Goal: Task Accomplishment & Management: Manage account settings

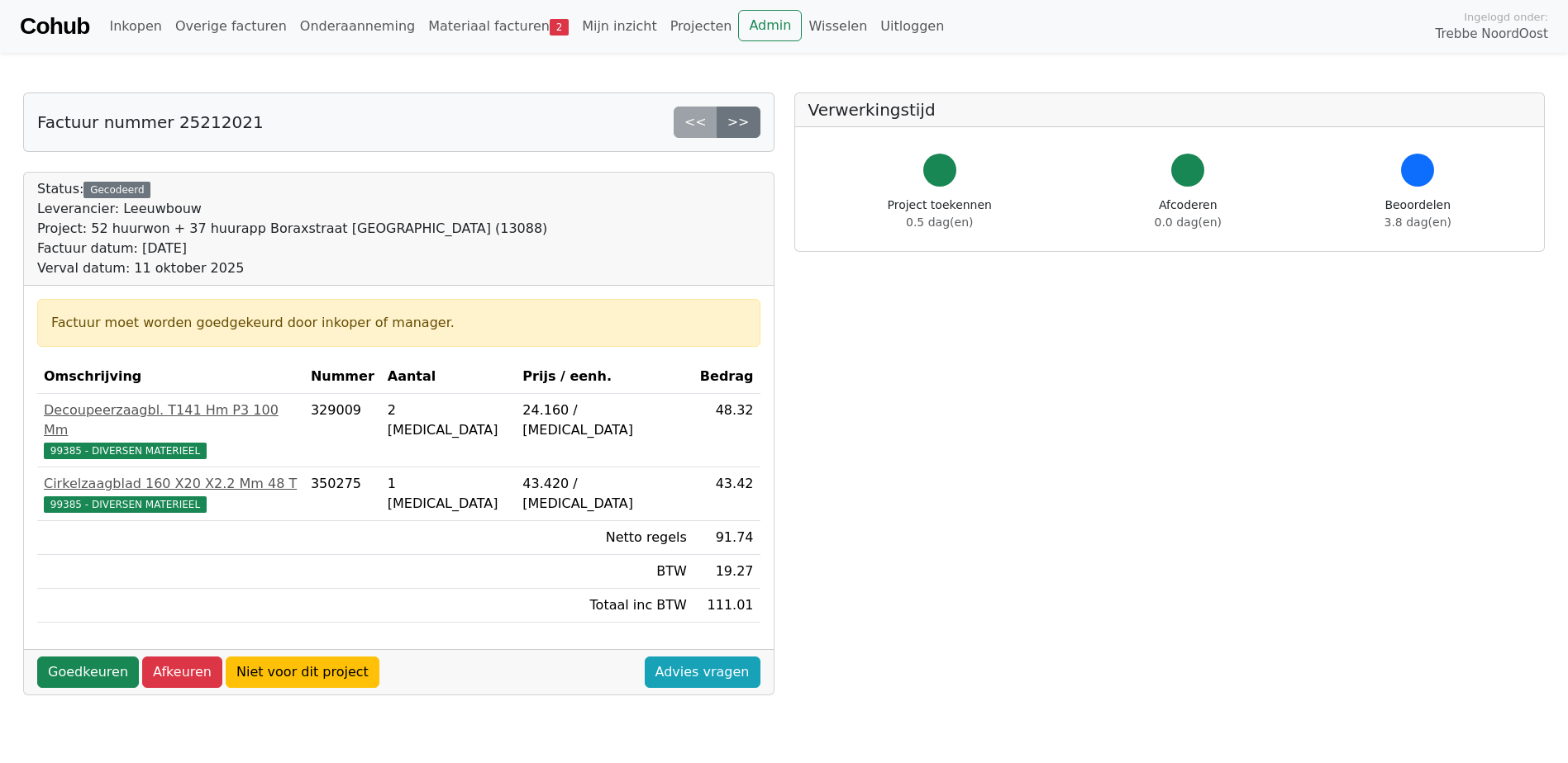
click at [65, 649] on div "Goedkeuren Afkeuren Niet voor dit project Advies vragen" at bounding box center [399, 672] width 750 height 45
click at [68, 657] on link "Goedkeuren" at bounding box center [88, 673] width 101 height 32
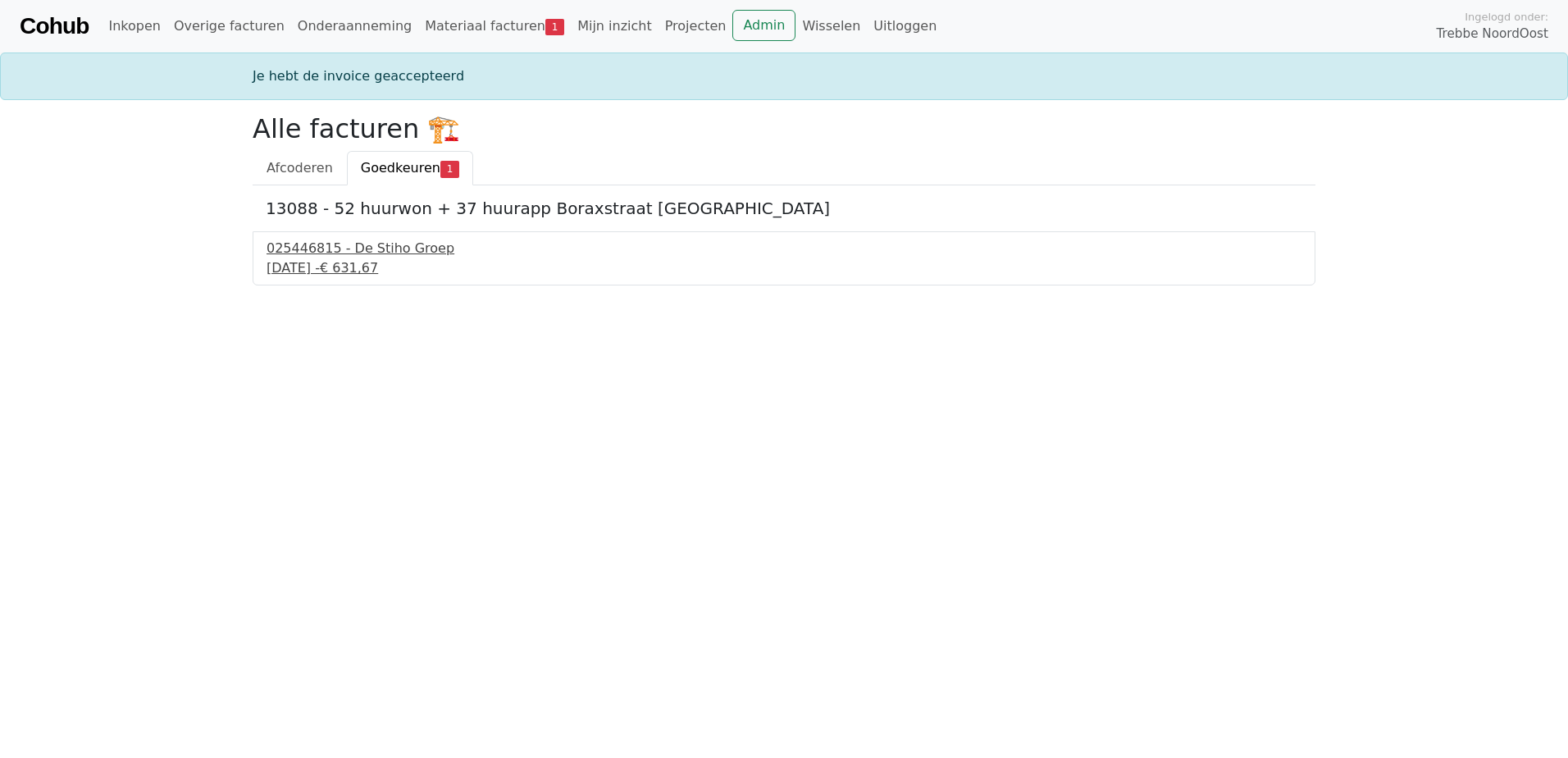
click at [336, 251] on div "025446815 - De Stiho Groep" at bounding box center [784, 249] width 1035 height 20
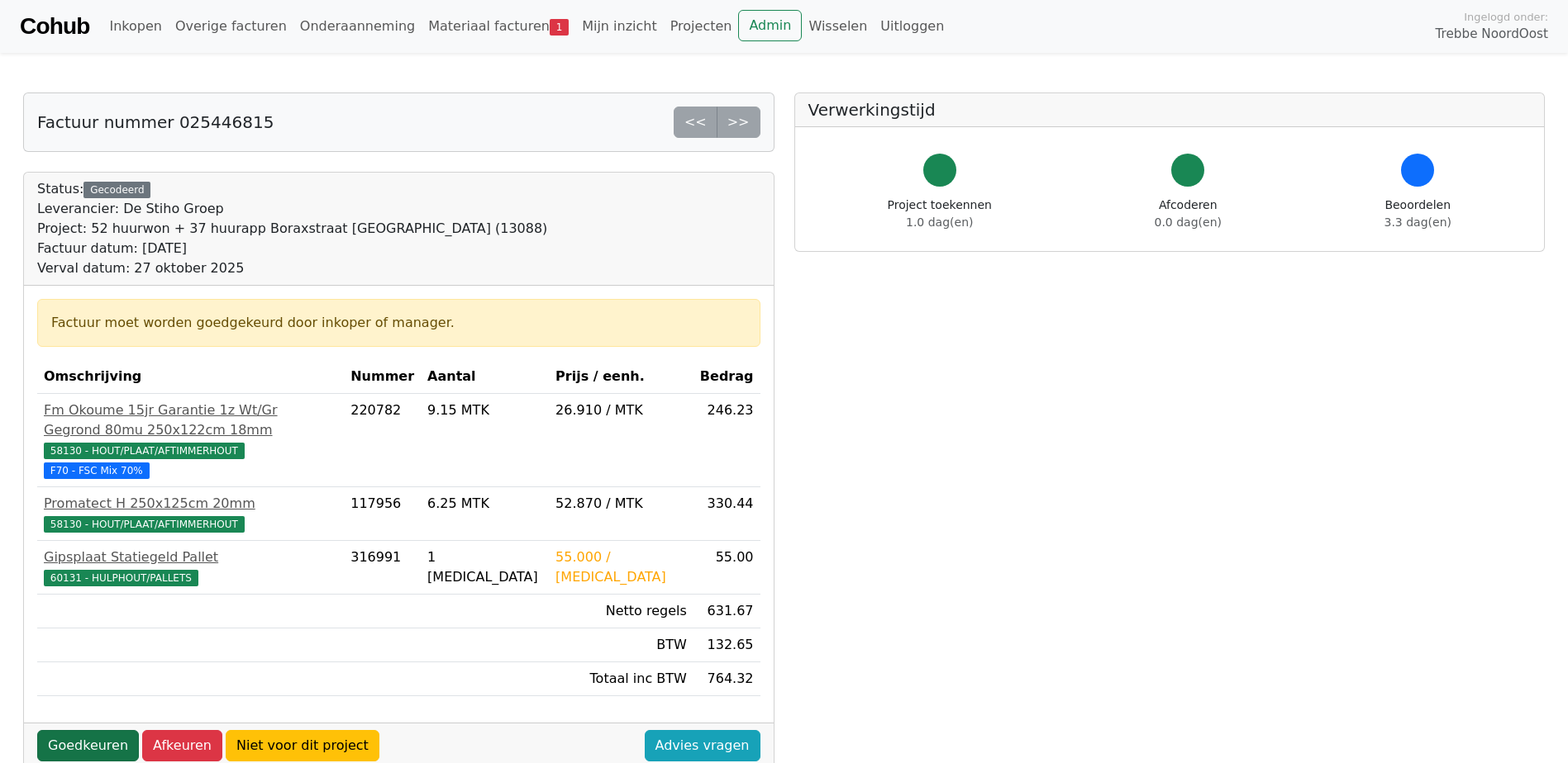
click at [72, 730] on link "Goedkeuren" at bounding box center [88, 746] width 101 height 32
